Goal: Task Accomplishment & Management: Manage account settings

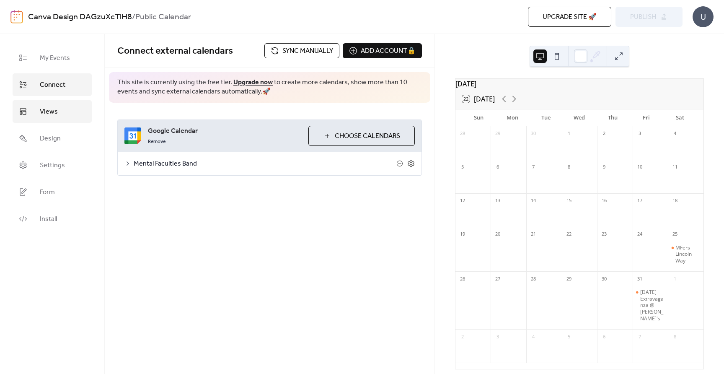
click at [59, 118] on link "Views" at bounding box center [52, 111] width 79 height 23
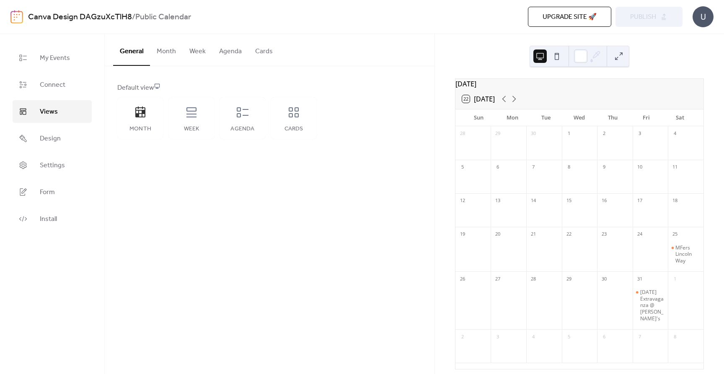
click at [162, 51] on button "Month" at bounding box center [166, 49] width 33 height 31
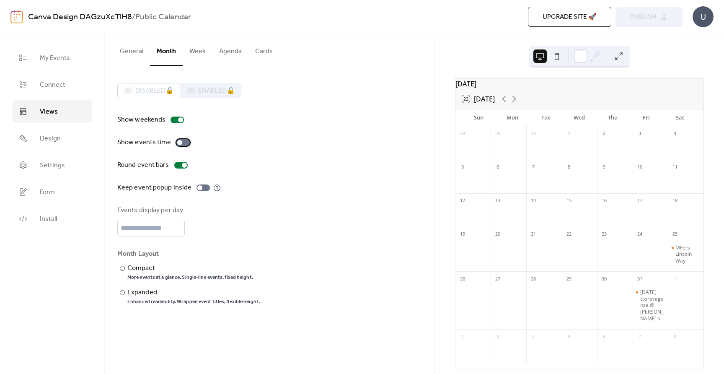
click at [182, 140] on div at bounding box center [182, 142] width 13 height 7
click at [123, 267] on div at bounding box center [122, 268] width 5 height 5
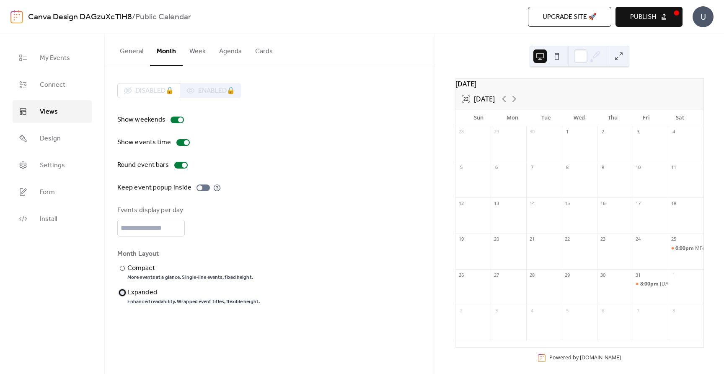
click at [122, 293] on div at bounding box center [122, 292] width 5 height 5
click at [197, 52] on button "Week" at bounding box center [198, 49] width 30 height 31
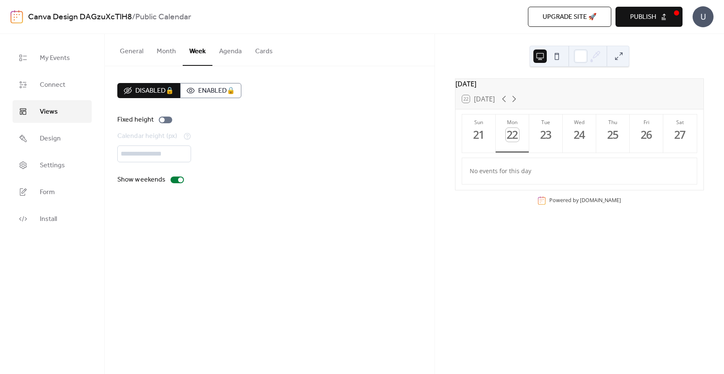
click at [168, 53] on button "Month" at bounding box center [166, 49] width 33 height 31
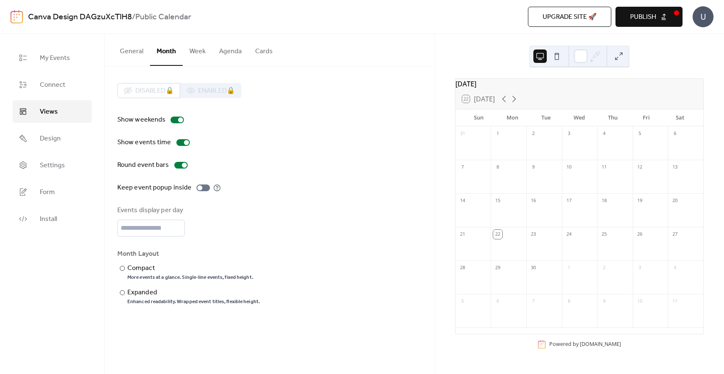
click at [134, 54] on button "General" at bounding box center [131, 49] width 37 height 31
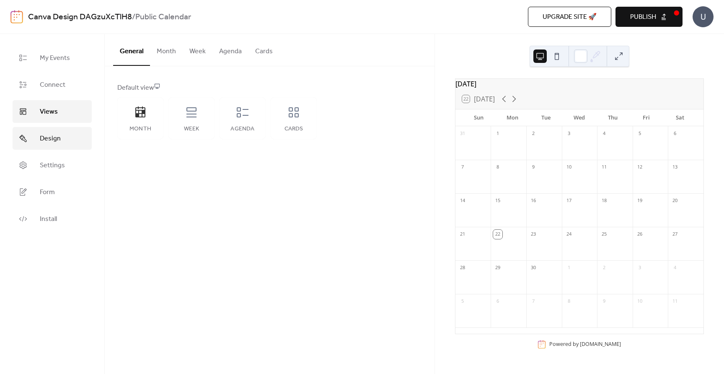
click at [54, 143] on span "Design" at bounding box center [50, 139] width 21 height 10
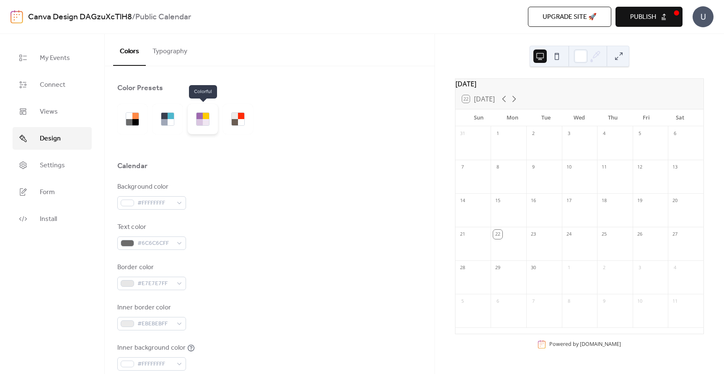
click at [200, 120] on div at bounding box center [200, 122] width 6 height 6
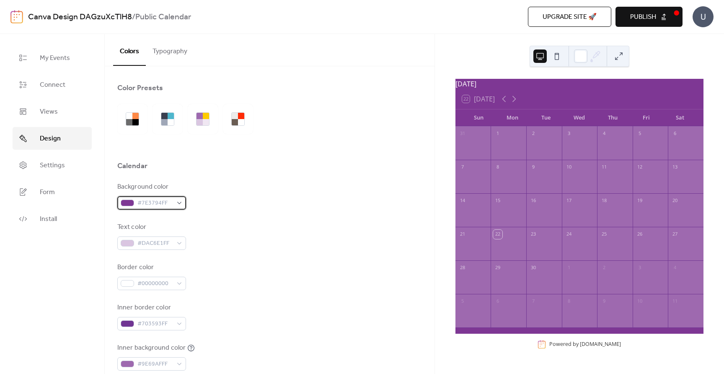
click at [164, 203] on span "#7E3794FF" at bounding box center [154, 203] width 35 height 10
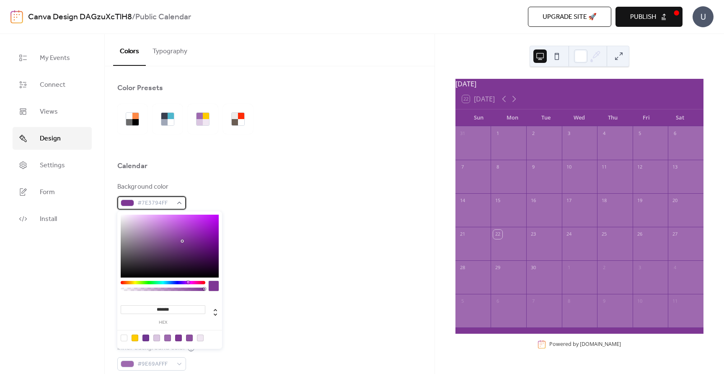
click at [150, 202] on span "#7E3794FF" at bounding box center [154, 203] width 35 height 10
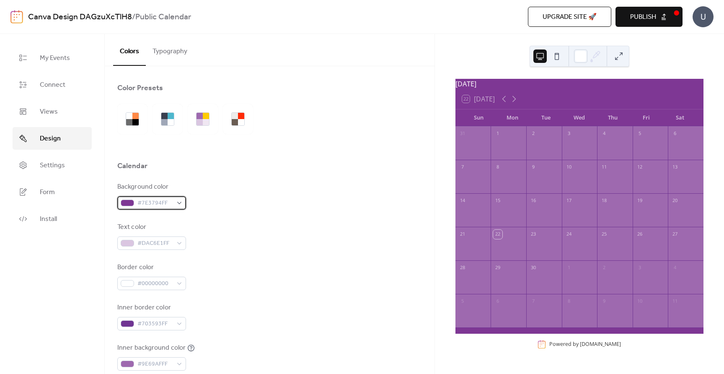
click at [149, 203] on span "#7E3794FF" at bounding box center [154, 203] width 35 height 10
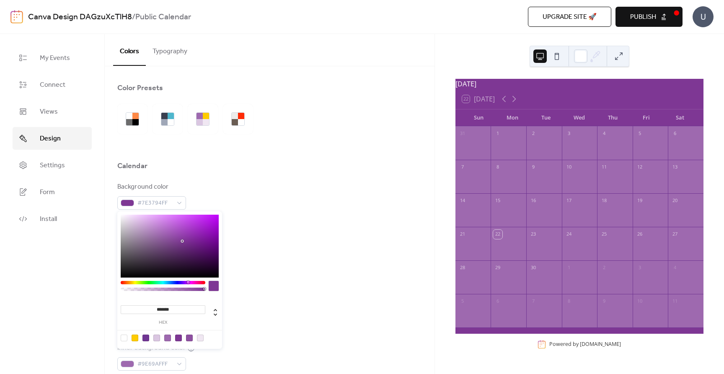
drag, startPoint x: 158, startPoint y: 309, endPoint x: 197, endPoint y: 308, distance: 39.4
click at [197, 308] on input "*******" at bounding box center [163, 309] width 85 height 9
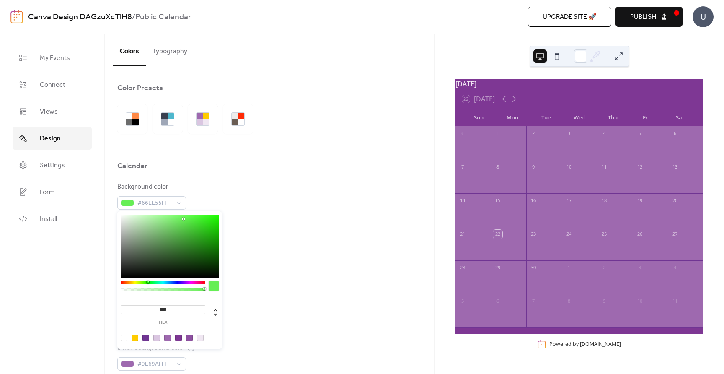
type input "*****"
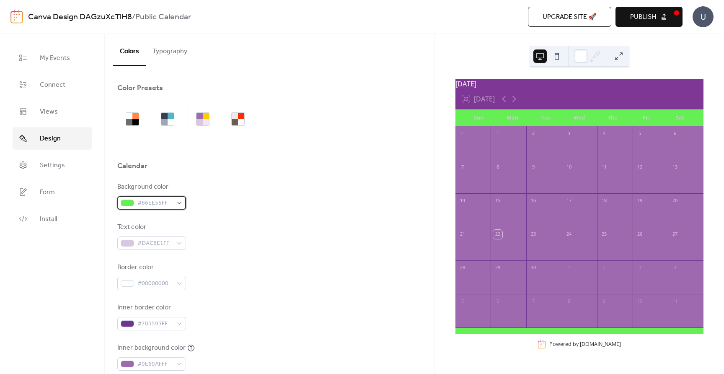
click at [153, 208] on span "#66EE55FF" at bounding box center [154, 203] width 35 height 10
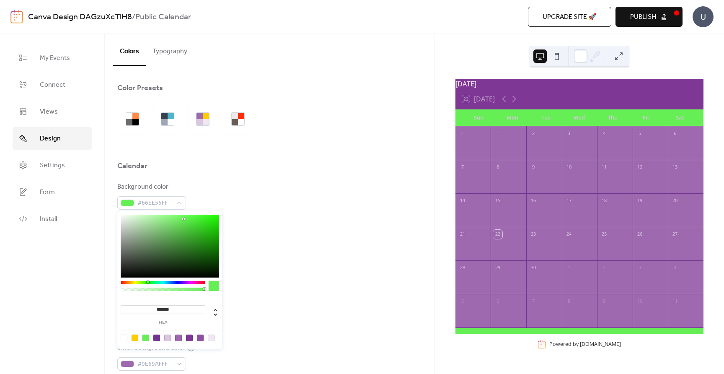
click at [174, 309] on input "*******" at bounding box center [163, 309] width 85 height 9
drag, startPoint x: 159, startPoint y: 308, endPoint x: 192, endPoint y: 307, distance: 33.2
click at [192, 307] on input "*******" at bounding box center [163, 309] width 85 height 9
type input "*******"
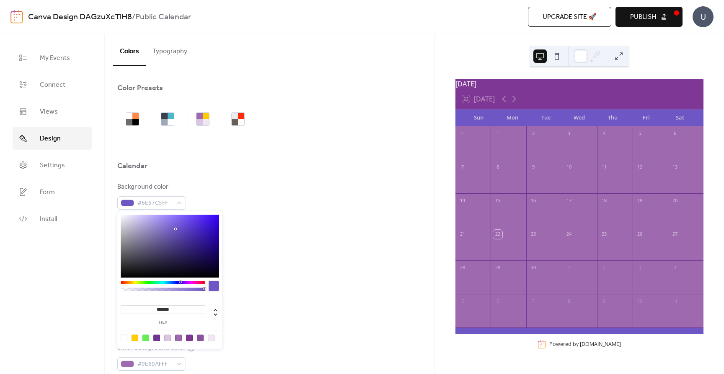
click at [245, 305] on div "Inner border color #703593FF" at bounding box center [269, 317] width 305 height 28
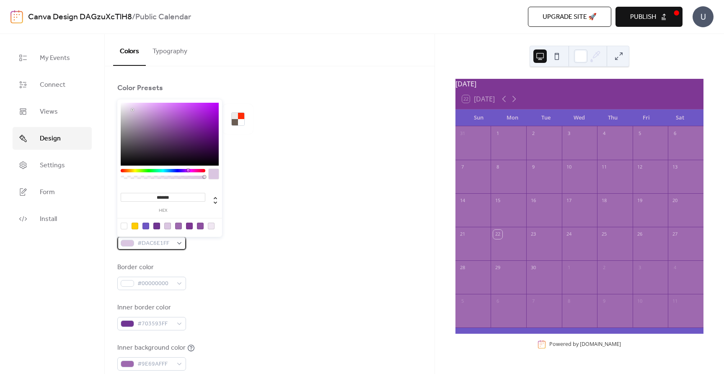
click at [179, 243] on div "#DAC6E1FF" at bounding box center [151, 242] width 69 height 13
click at [122, 226] on div at bounding box center [124, 226] width 7 height 7
type input "*"
click at [126, 226] on div at bounding box center [124, 226] width 7 height 7
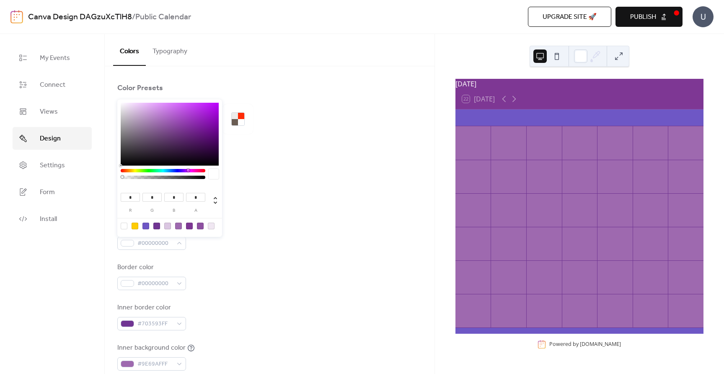
click at [126, 226] on div at bounding box center [124, 226] width 7 height 7
click at [226, 254] on div "Background color #6E57C5FF Text color #00000000 Border color #00000000 Inner bo…" at bounding box center [269, 296] width 305 height 229
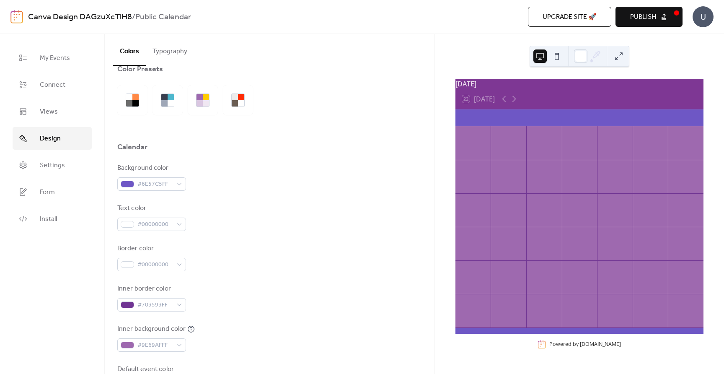
scroll to position [21, 0]
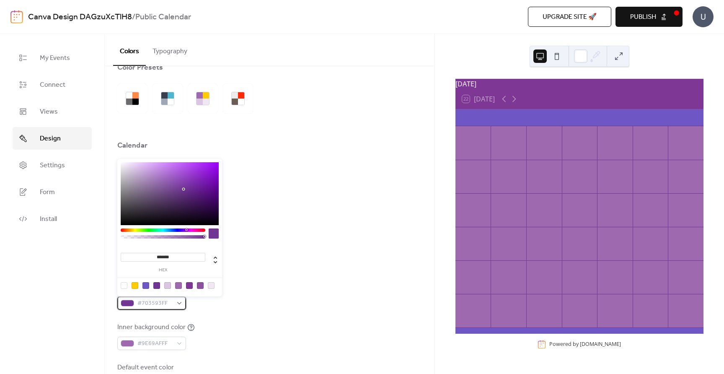
click at [181, 303] on div "#703593FF" at bounding box center [151, 302] width 69 height 13
click at [125, 285] on div at bounding box center [124, 285] width 7 height 7
click at [125, 286] on div at bounding box center [124, 285] width 7 height 7
click at [157, 286] on div at bounding box center [156, 285] width 7 height 7
type input "***"
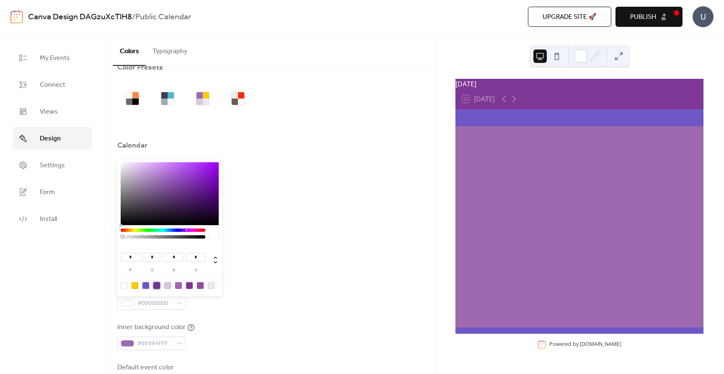
type input "**"
type input "***"
type input "*"
click at [216, 308] on div "Inner border color #703593FF" at bounding box center [269, 296] width 305 height 28
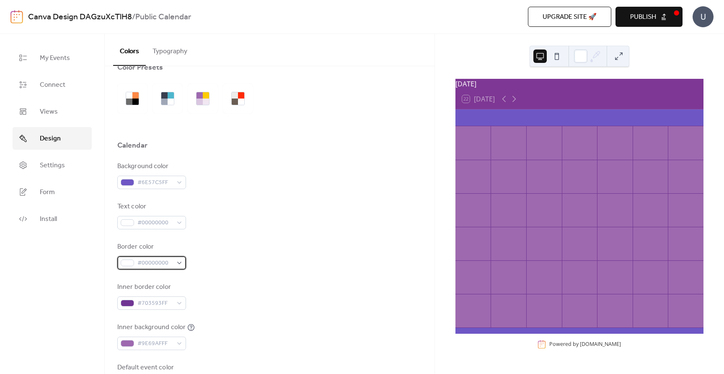
click at [173, 262] on div "#00000000" at bounding box center [151, 262] width 69 height 13
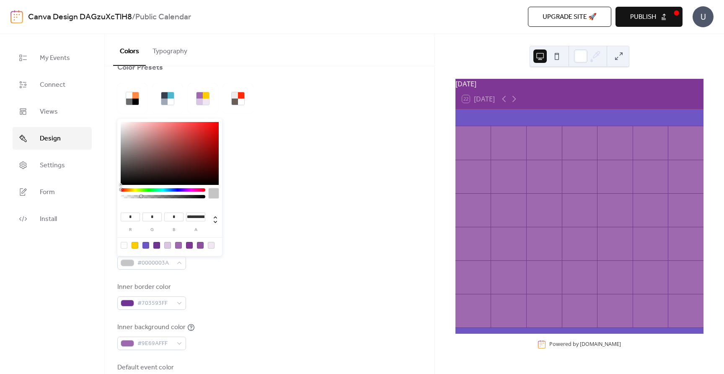
type input "*"
drag, startPoint x: 122, startPoint y: 195, endPoint x: 217, endPoint y: 194, distance: 95.2
click at [217, 194] on div at bounding box center [170, 195] width 98 height 15
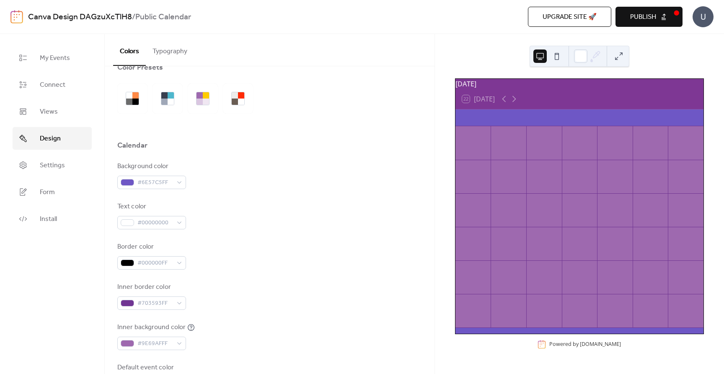
click at [204, 262] on div "Border color #000000FF" at bounding box center [269, 256] width 305 height 28
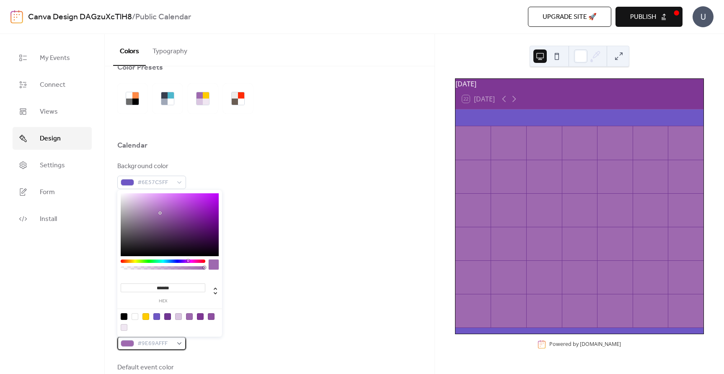
click at [179, 343] on div "#9E69AFFF" at bounding box center [151, 343] width 69 height 13
click at [137, 315] on div at bounding box center [135, 316] width 7 height 7
type input "*"
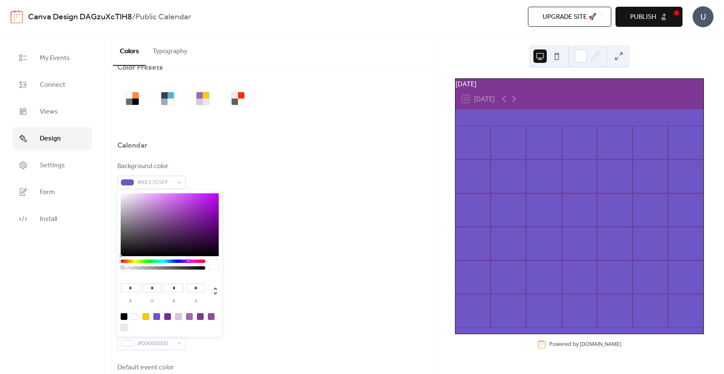
click at [136, 316] on div at bounding box center [135, 316] width 7 height 7
click at [253, 289] on div "Inner border color #703593FF" at bounding box center [269, 296] width 305 height 28
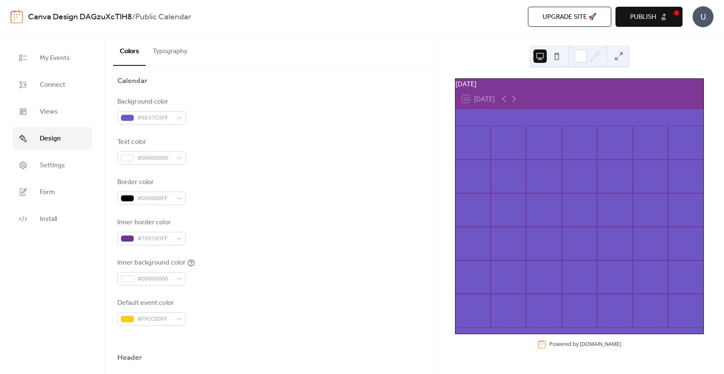
scroll to position [88, 0]
click at [180, 315] on div "#FFCC00FF" at bounding box center [151, 315] width 69 height 13
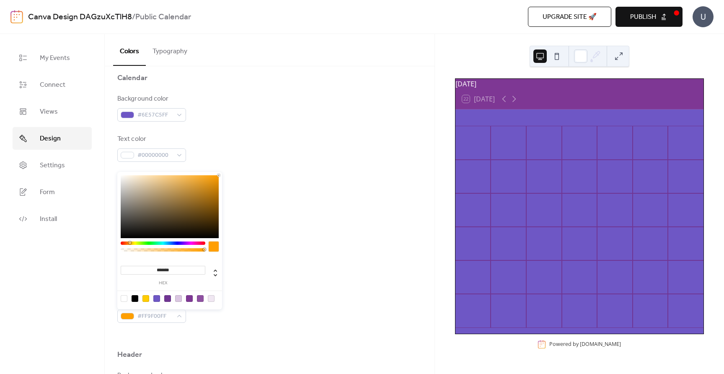
type input "*******"
drag, startPoint x: 133, startPoint y: 243, endPoint x: 128, endPoint y: 243, distance: 5.0
click at [128, 243] on div at bounding box center [129, 242] width 3 height 3
drag, startPoint x: 267, startPoint y: 267, endPoint x: 254, endPoint y: 273, distance: 14.6
click at [267, 267] on div "Inner background color #00000000" at bounding box center [269, 269] width 305 height 28
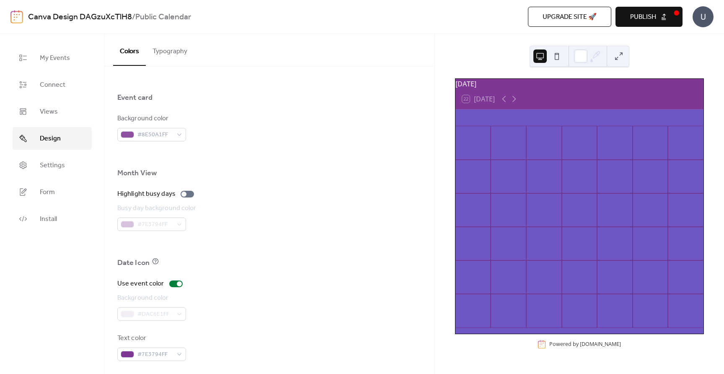
scroll to position [504, 0]
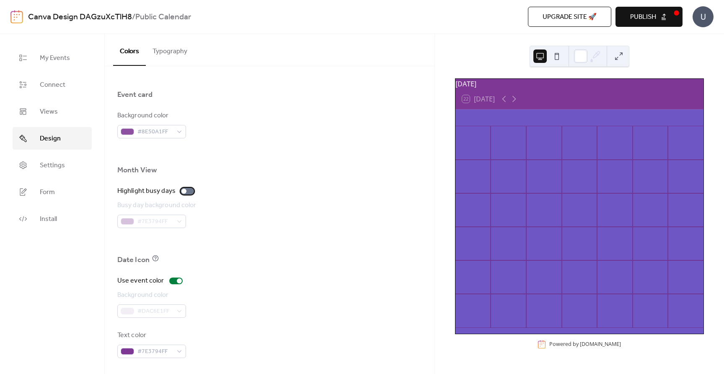
click at [188, 194] on label "Highlight busy days" at bounding box center [157, 191] width 80 height 10
click at [188, 193] on div at bounding box center [190, 191] width 5 height 5
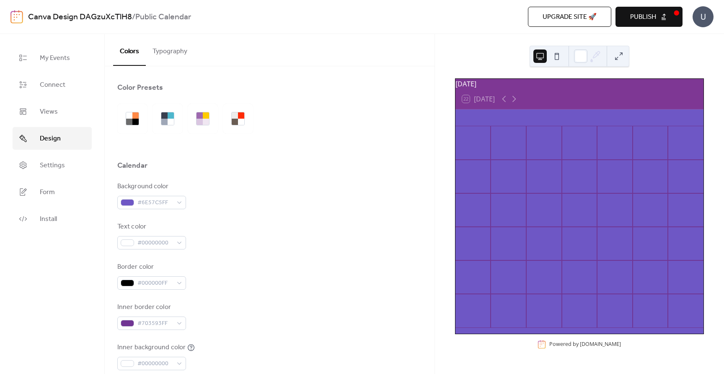
scroll to position [0, 0]
click at [67, 121] on link "Views" at bounding box center [52, 111] width 79 height 23
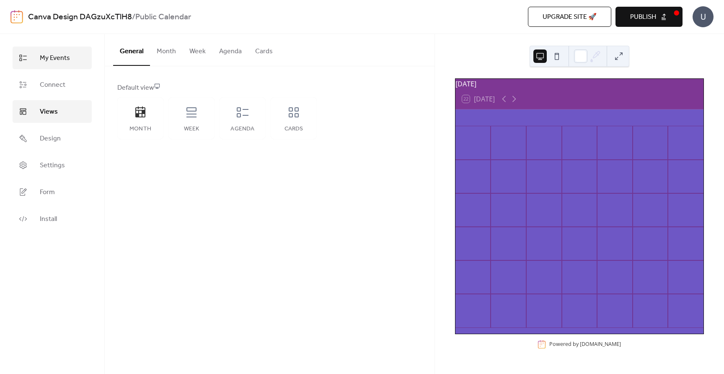
click at [57, 63] on span "My Events" at bounding box center [55, 58] width 30 height 10
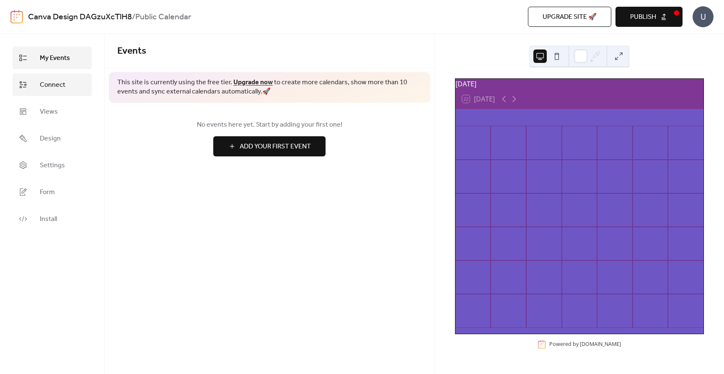
click at [53, 80] on span "Connect" at bounding box center [53, 85] width 26 height 10
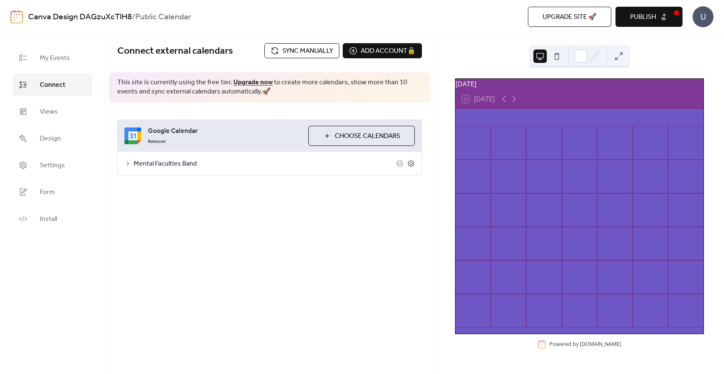
click at [127, 164] on icon at bounding box center [127, 163] width 7 height 7
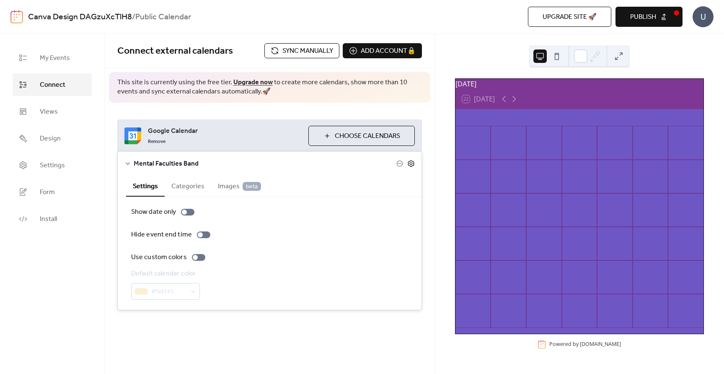
click at [410, 163] on icon at bounding box center [411, 163] width 3 height 3
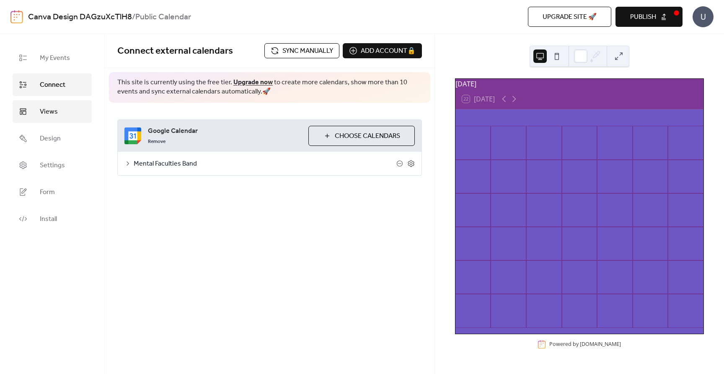
click at [52, 117] on span "Views" at bounding box center [49, 112] width 18 height 10
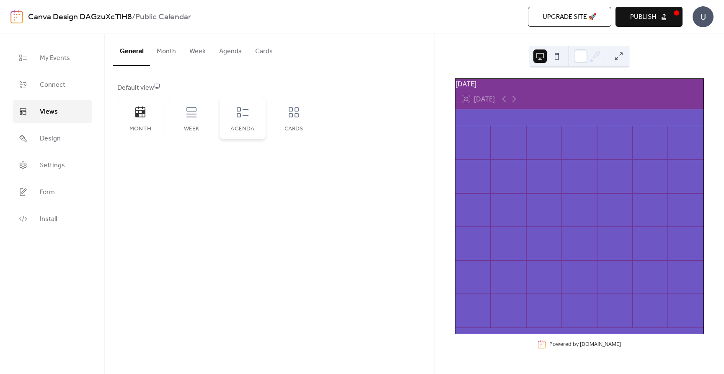
click at [236, 117] on icon at bounding box center [242, 112] width 13 height 13
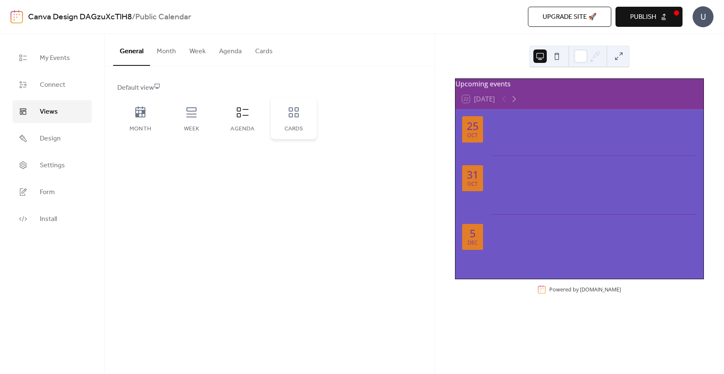
click at [292, 109] on icon at bounding box center [294, 112] width 10 height 10
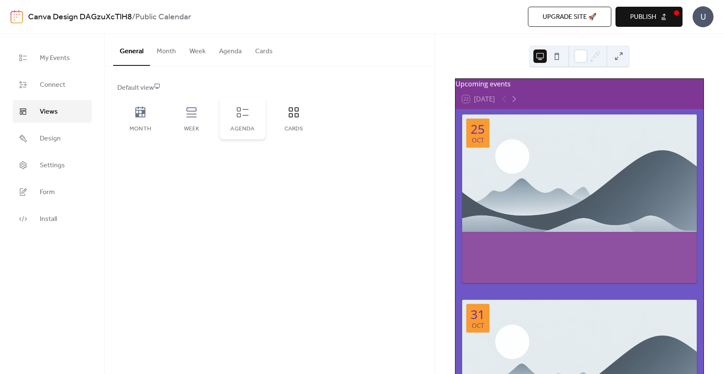
click at [241, 117] on icon at bounding box center [242, 112] width 13 height 13
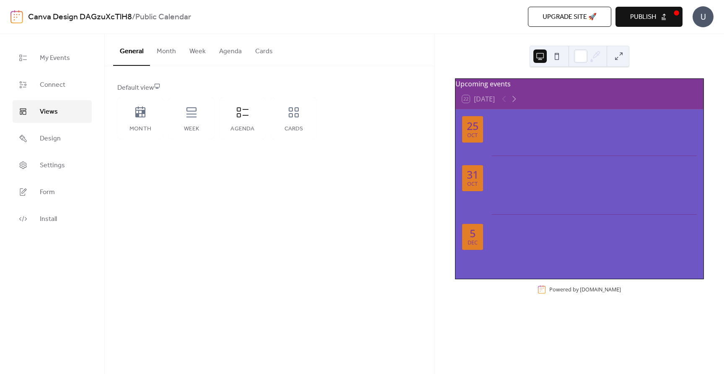
click at [344, 75] on div "Default view Month Week Agenda Cards" at bounding box center [270, 111] width 330 height 90
click at [643, 14] on span "Publish" at bounding box center [643, 17] width 26 height 10
click at [44, 88] on span "Connect" at bounding box center [53, 85] width 26 height 10
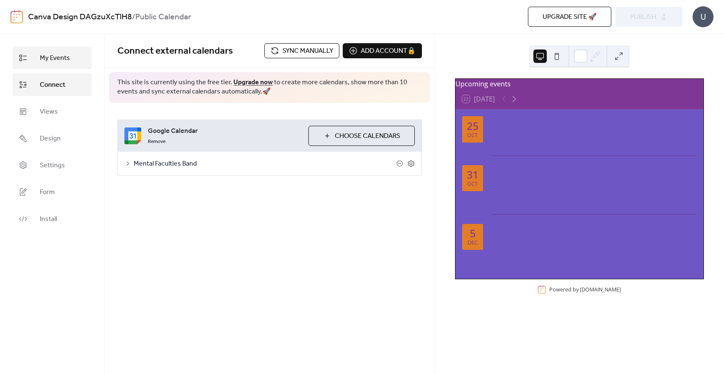
click at [60, 59] on span "My Events" at bounding box center [55, 58] width 30 height 10
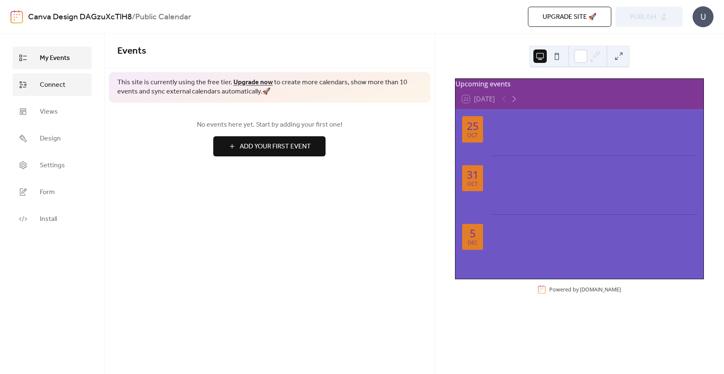
click at [49, 83] on span "Connect" at bounding box center [53, 85] width 26 height 10
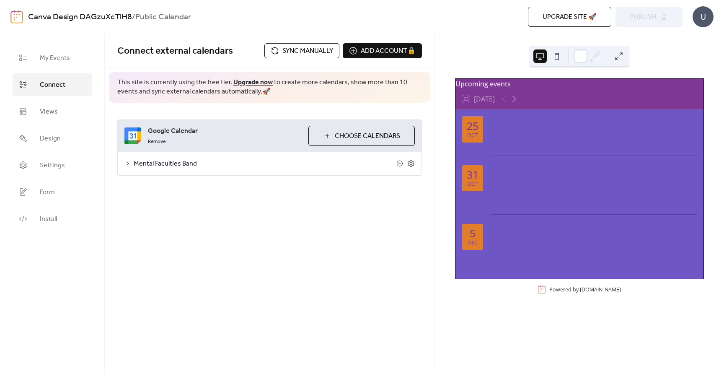
click at [129, 163] on icon at bounding box center [127, 163] width 7 height 7
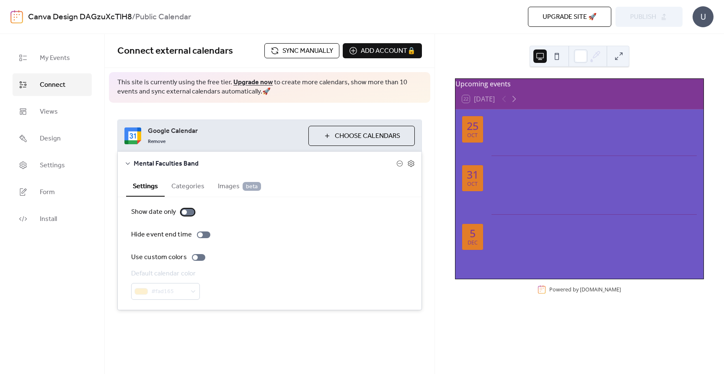
click at [187, 217] on label "Show date only" at bounding box center [164, 212] width 67 height 10
click at [187, 215] on div at bounding box center [187, 212] width 13 height 7
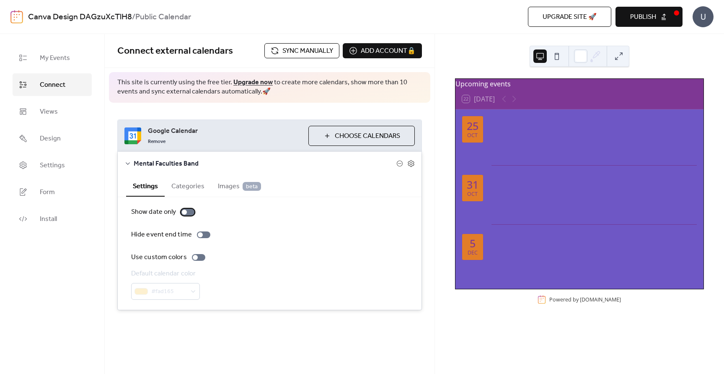
click at [179, 213] on label "Show date only" at bounding box center [164, 212] width 67 height 10
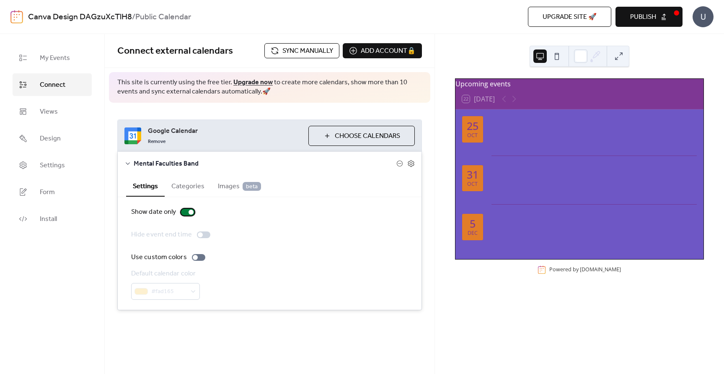
click at [183, 212] on div at bounding box center [187, 212] width 13 height 7
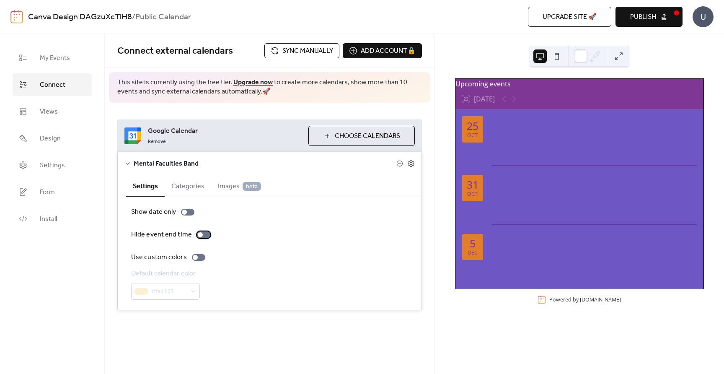
click at [202, 236] on div at bounding box center [203, 234] width 13 height 7
click at [198, 259] on div at bounding box center [198, 257] width 13 height 7
click at [200, 259] on div at bounding box center [202, 257] width 5 height 5
click at [199, 259] on div at bounding box center [198, 257] width 13 height 7
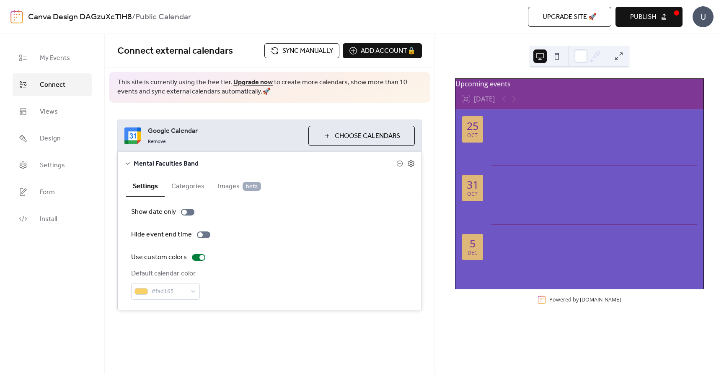
click at [188, 186] on button "Categories" at bounding box center [188, 185] width 47 height 21
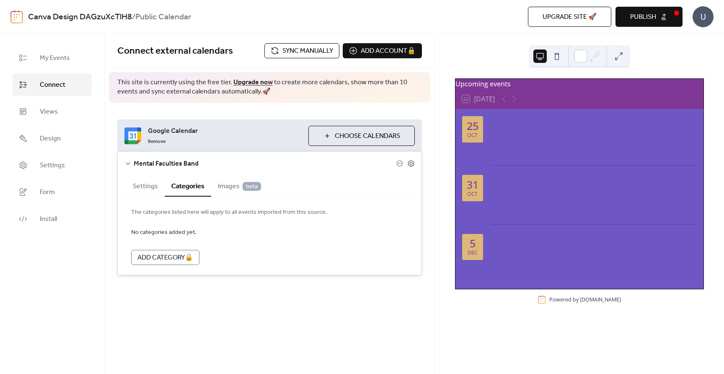
click at [229, 184] on span "Images beta" at bounding box center [239, 186] width 43 height 10
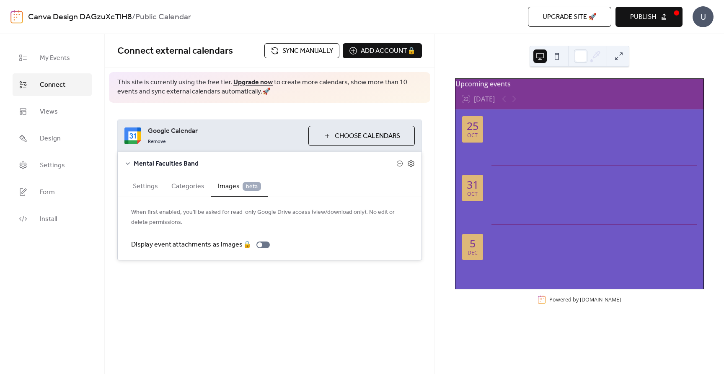
click at [146, 189] on button "Settings" at bounding box center [145, 185] width 39 height 21
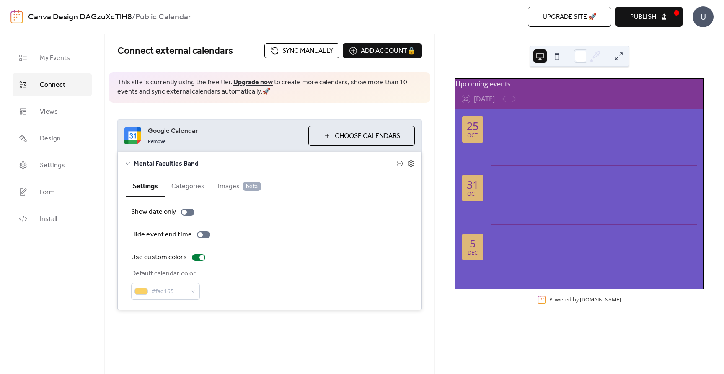
click at [125, 163] on icon at bounding box center [127, 163] width 7 height 7
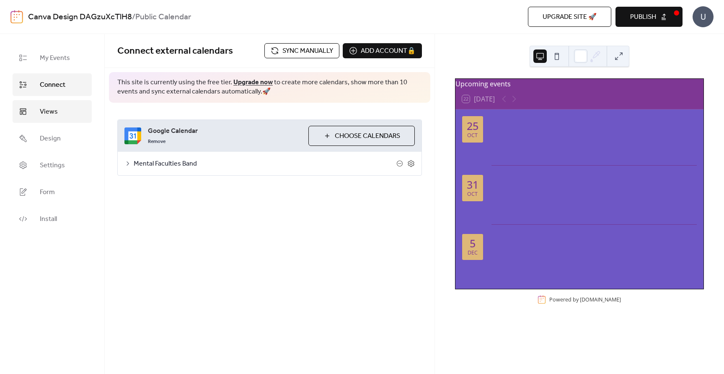
click at [48, 113] on span "Views" at bounding box center [49, 112] width 18 height 10
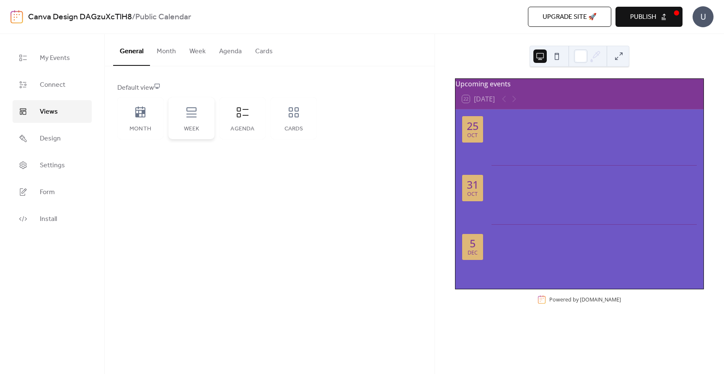
click at [199, 116] on div "Week" at bounding box center [191, 118] width 46 height 42
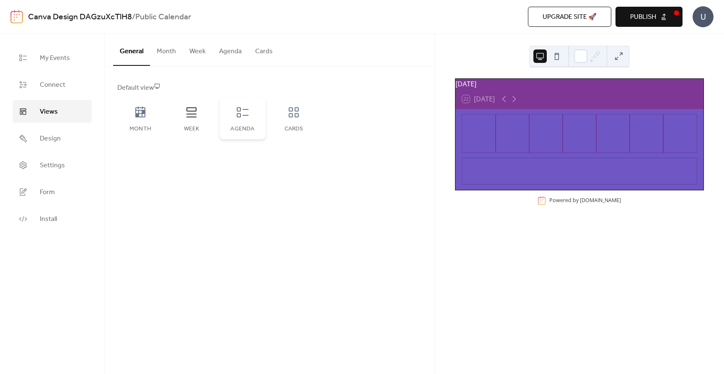
click at [241, 115] on icon at bounding box center [242, 112] width 13 height 13
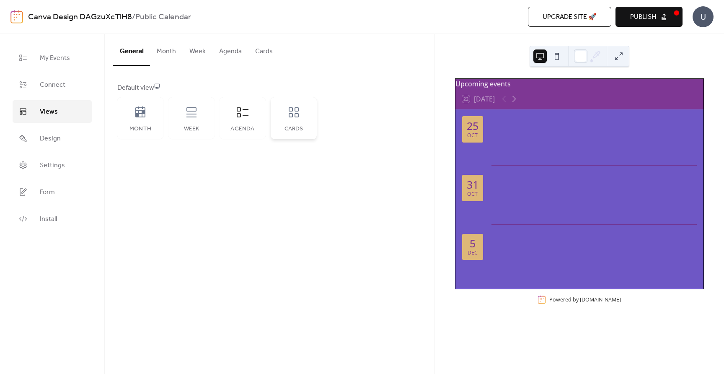
click at [293, 114] on icon at bounding box center [293, 112] width 13 height 13
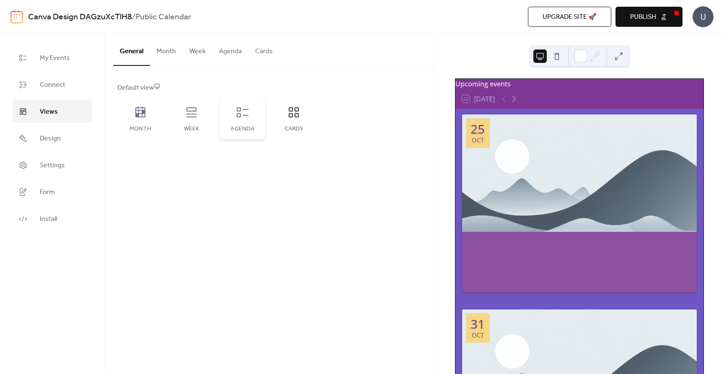
click at [242, 116] on icon at bounding box center [242, 112] width 13 height 13
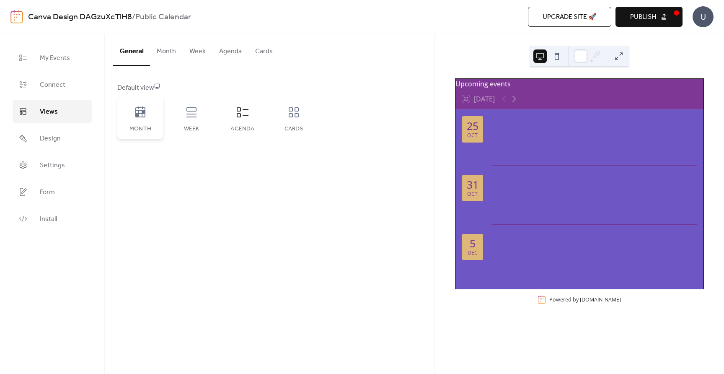
click at [140, 117] on icon at bounding box center [140, 111] width 10 height 11
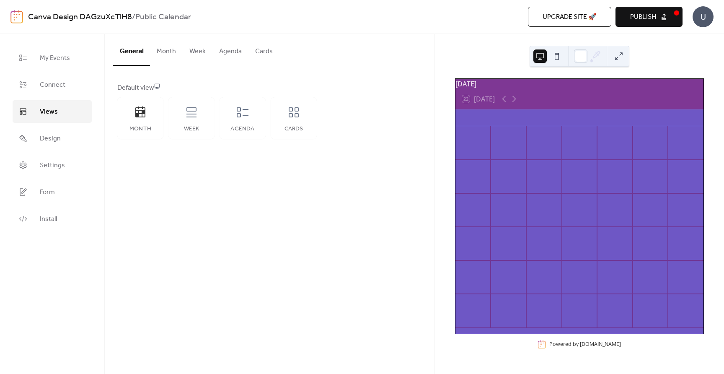
click at [164, 55] on button "Month" at bounding box center [166, 49] width 33 height 31
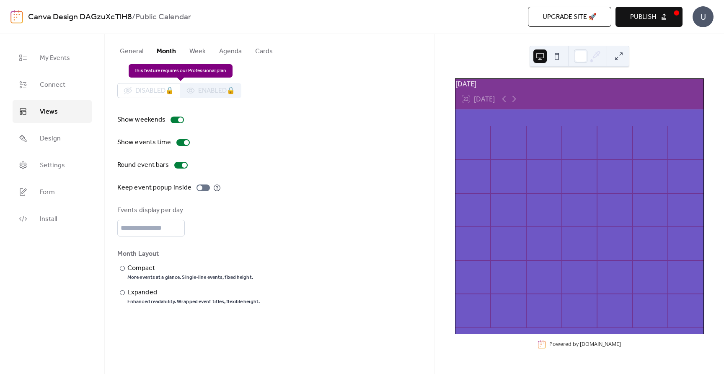
click at [158, 88] on div "Disabled 🔒 Enabled 🔒" at bounding box center [179, 90] width 124 height 15
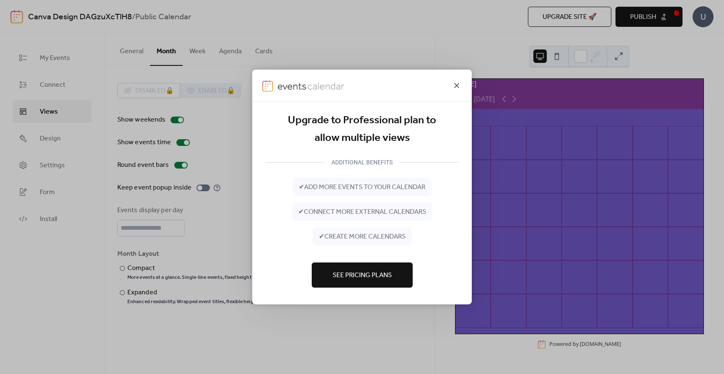
click at [454, 86] on icon at bounding box center [457, 85] width 10 height 10
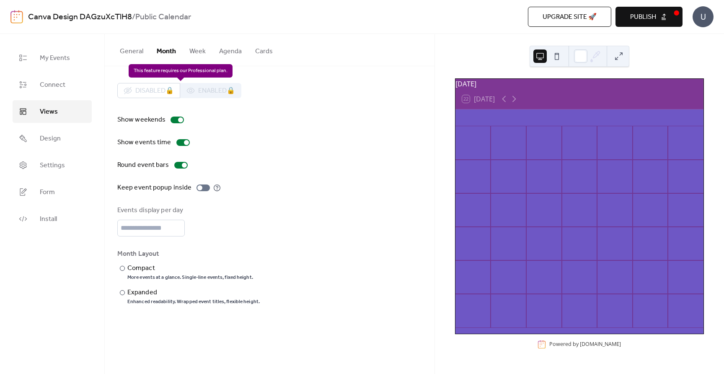
click at [204, 95] on div "Disabled 🔒 Enabled 🔒" at bounding box center [179, 90] width 124 height 15
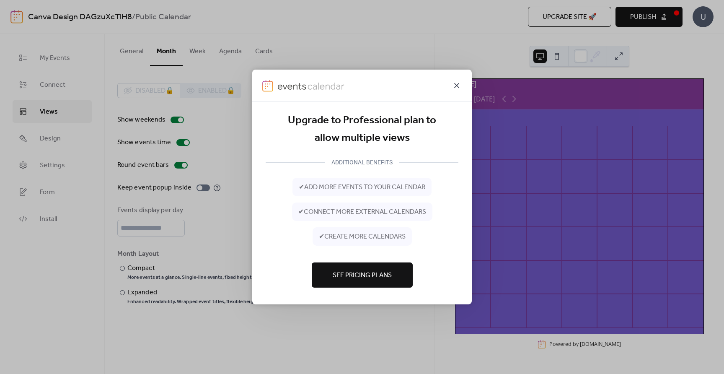
click at [456, 83] on icon at bounding box center [457, 85] width 10 height 10
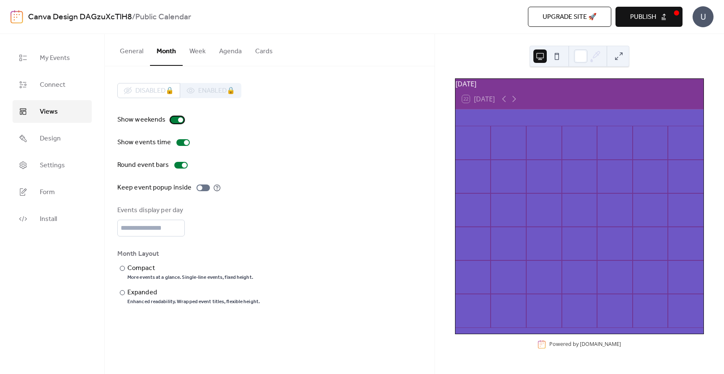
click at [171, 122] on div at bounding box center [177, 120] width 13 height 7
click at [172, 140] on label "Show events time" at bounding box center [155, 142] width 76 height 10
click at [177, 165] on div at bounding box center [180, 165] width 13 height 7
click at [171, 211] on div "Events display per day" at bounding box center [150, 210] width 66 height 10
click at [141, 226] on input "*" at bounding box center [150, 228] width 67 height 17
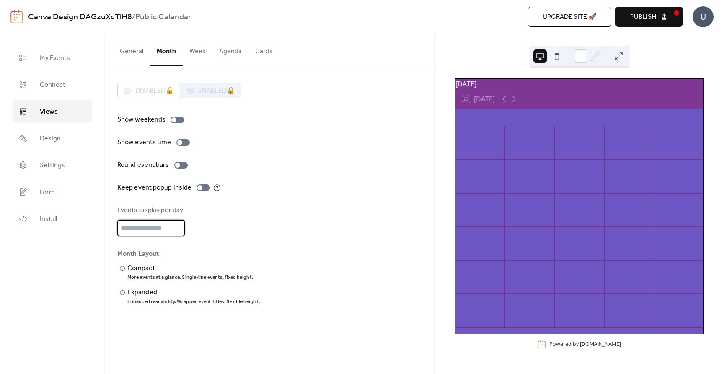
click at [270, 165] on div "Round event bars" at bounding box center [269, 165] width 305 height 10
click at [125, 50] on button "General" at bounding box center [131, 49] width 37 height 31
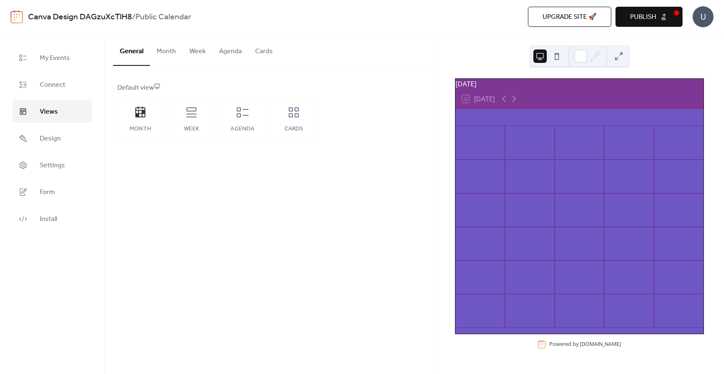
click at [557, 52] on button at bounding box center [556, 55] width 13 height 13
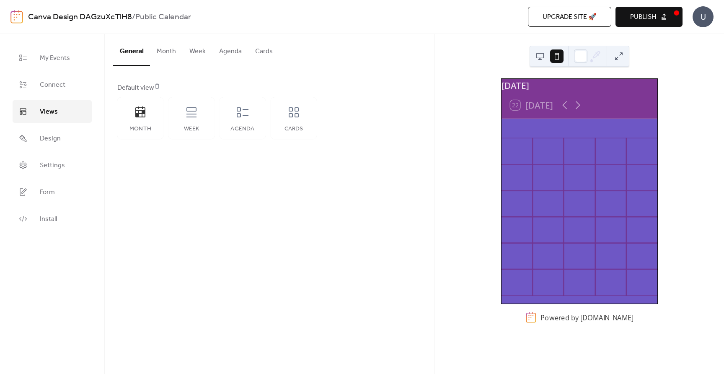
click at [540, 57] on button at bounding box center [540, 55] width 13 height 13
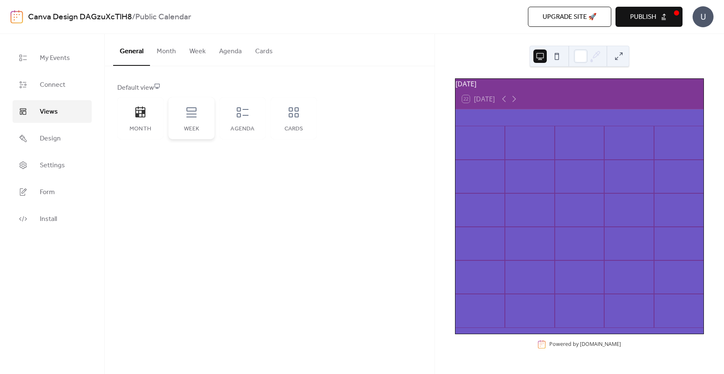
click at [192, 119] on div "Week" at bounding box center [191, 118] width 46 height 42
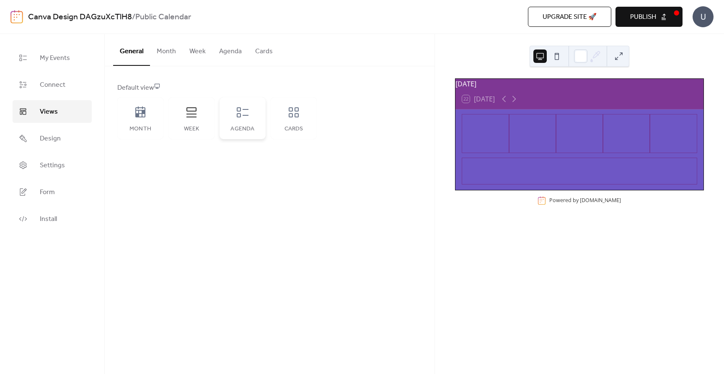
click at [245, 117] on icon at bounding box center [242, 112] width 13 height 13
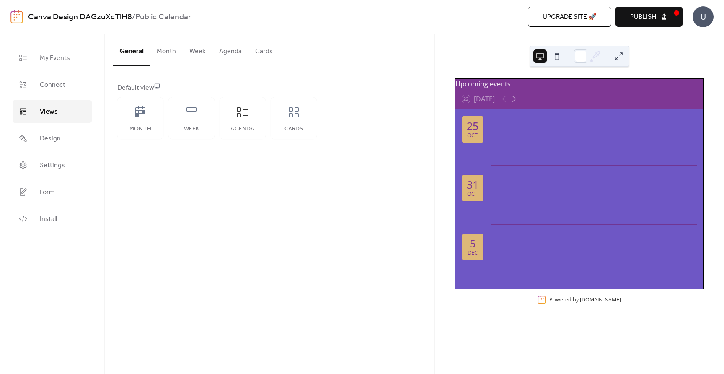
click at [552, 65] on div at bounding box center [549, 56] width 30 height 20
click at [554, 57] on button at bounding box center [556, 55] width 13 height 13
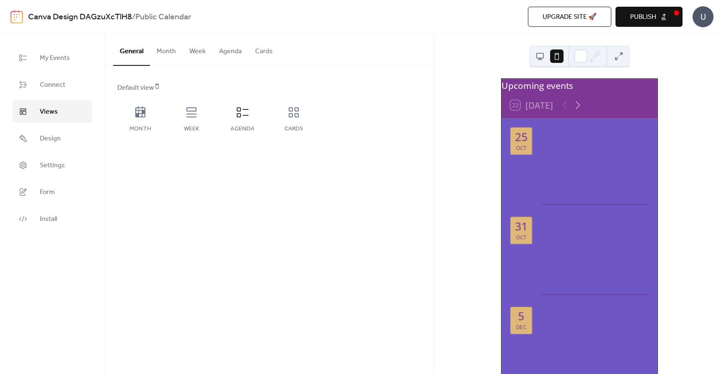
click at [556, 55] on button at bounding box center [556, 55] width 13 height 13
click at [547, 54] on div at bounding box center [549, 56] width 30 height 20
click at [543, 56] on button at bounding box center [540, 55] width 13 height 13
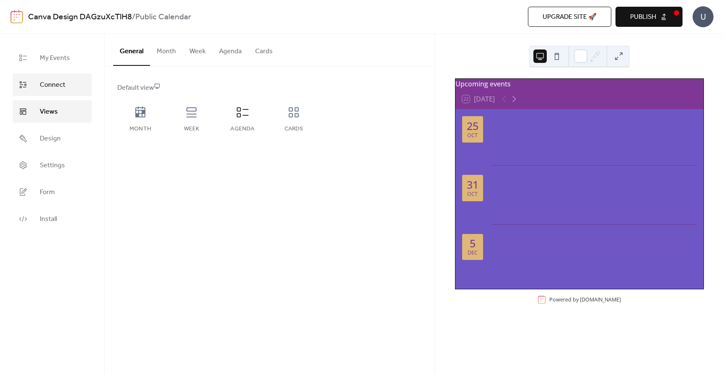
click at [52, 89] on span "Connect" at bounding box center [53, 85] width 26 height 10
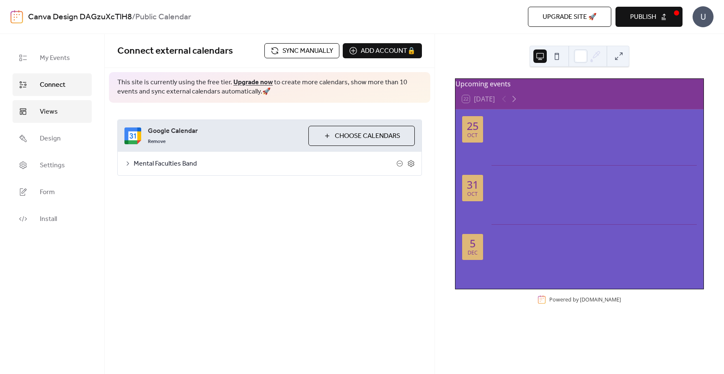
click at [52, 111] on span "Views" at bounding box center [49, 112] width 18 height 10
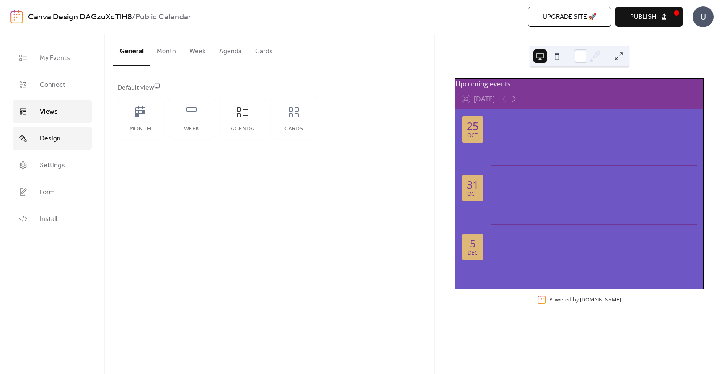
click at [53, 136] on span "Design" at bounding box center [50, 139] width 21 height 10
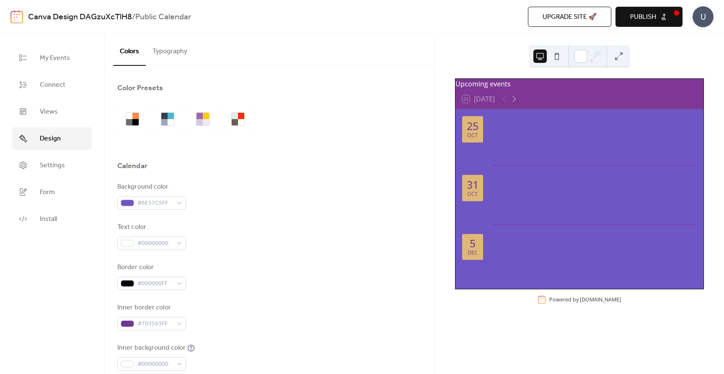
click at [163, 54] on button "Typography" at bounding box center [170, 49] width 48 height 31
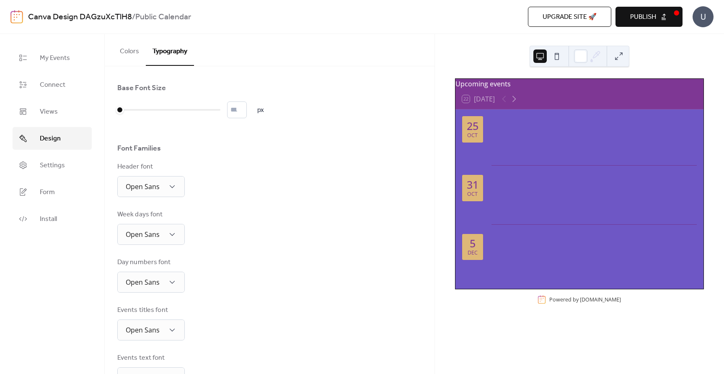
click at [128, 49] on button "Colors" at bounding box center [129, 49] width 33 height 31
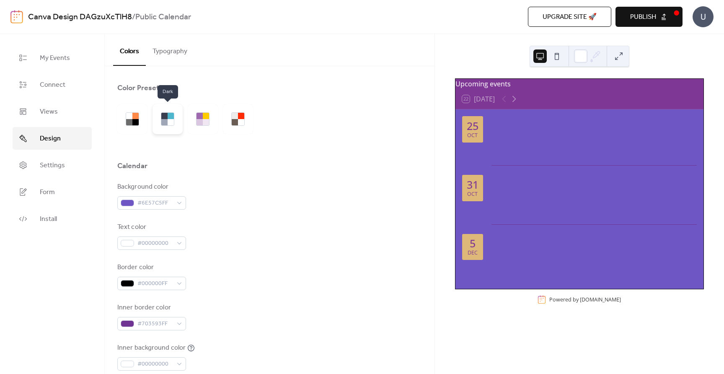
click at [161, 116] on div at bounding box center [164, 116] width 6 height 6
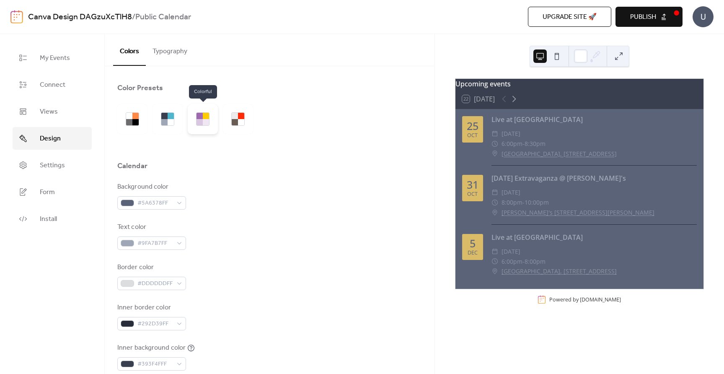
click at [202, 118] on div at bounding box center [200, 116] width 6 height 6
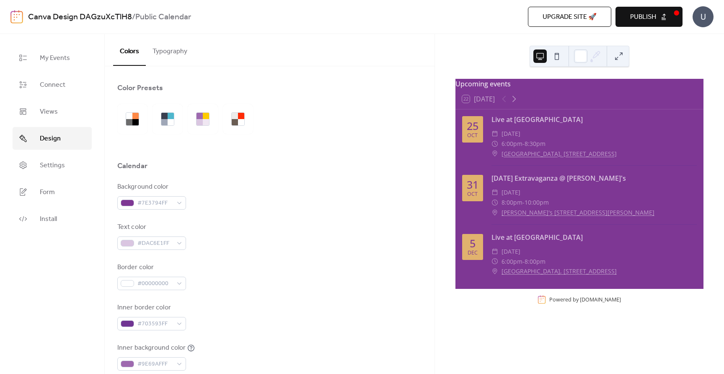
click at [658, 18] on button "Publish" at bounding box center [649, 17] width 67 height 20
click at [576, 16] on span "Upgrade site 🚀" at bounding box center [570, 17] width 54 height 10
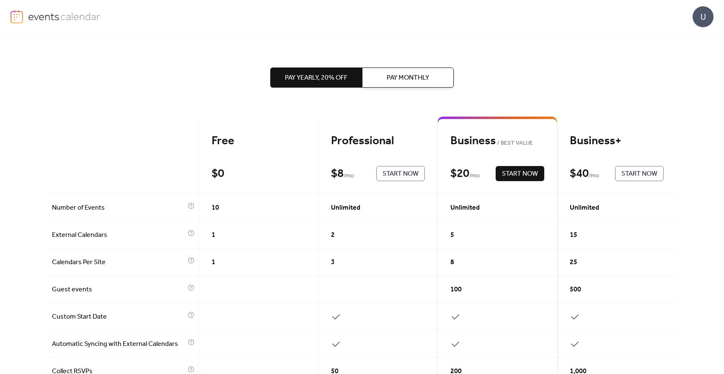
click at [70, 94] on div "Pay Yearly, 20% off Pay Monthly Free $ 0 Start Now Professional $ 8 / mo Start …" at bounding box center [362, 375] width 629 height 683
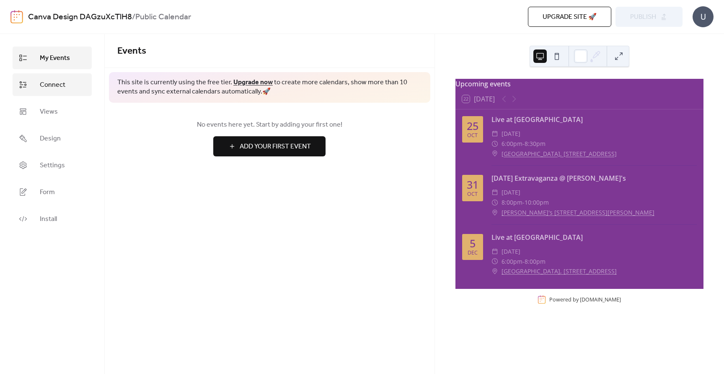
click at [50, 81] on span "Connect" at bounding box center [53, 85] width 26 height 10
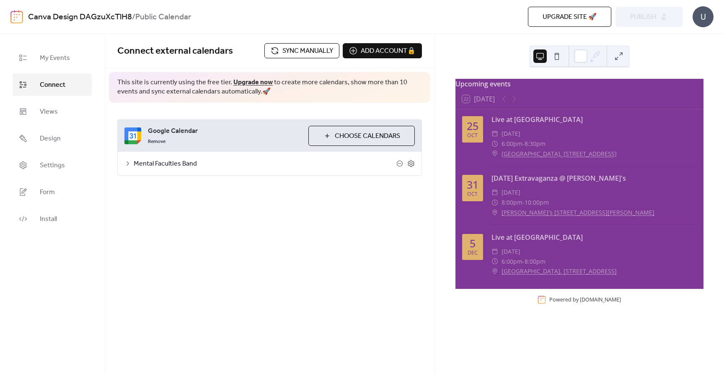
click at [127, 163] on icon at bounding box center [127, 163] width 7 height 7
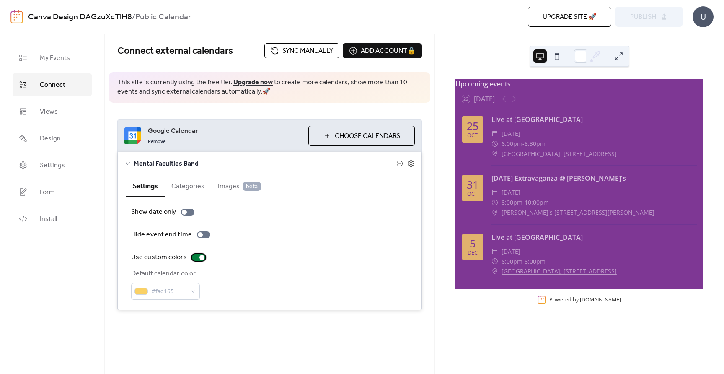
click at [192, 258] on div at bounding box center [198, 257] width 13 height 7
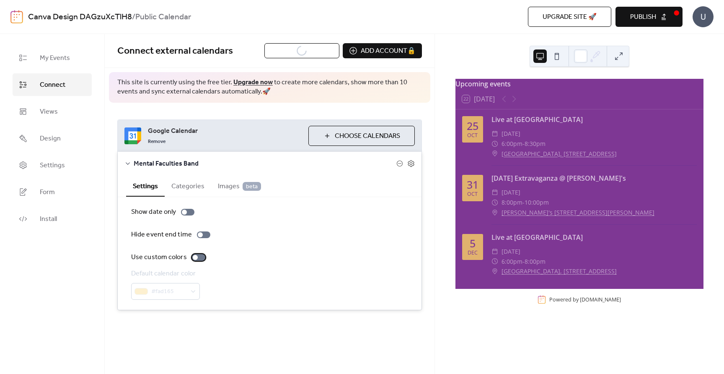
click at [193, 258] on div at bounding box center [195, 257] width 5 height 5
click at [192, 258] on div at bounding box center [198, 257] width 13 height 7
click at [653, 21] on span "Publish" at bounding box center [643, 17] width 26 height 10
click at [638, 19] on span "Publish" at bounding box center [643, 17] width 26 height 10
